Goal: Information Seeking & Learning: Learn about a topic

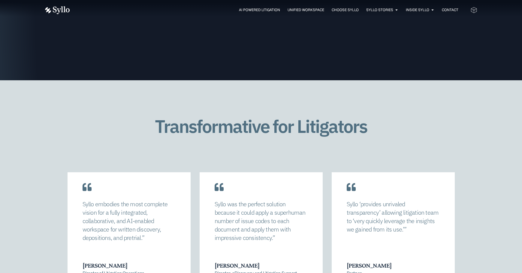
scroll to position [1148, 0]
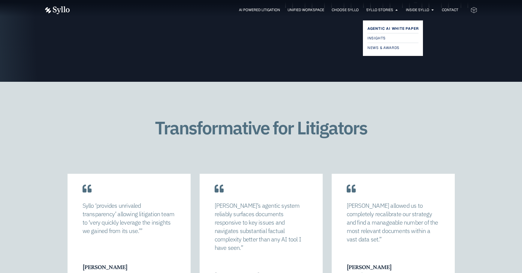
click at [384, 27] on span "Agentic AI White Paper" at bounding box center [392, 28] width 51 height 7
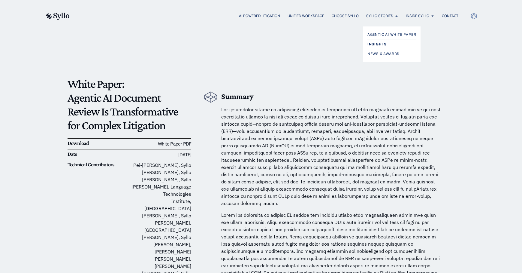
click at [379, 45] on span "Insights" at bounding box center [376, 44] width 19 height 7
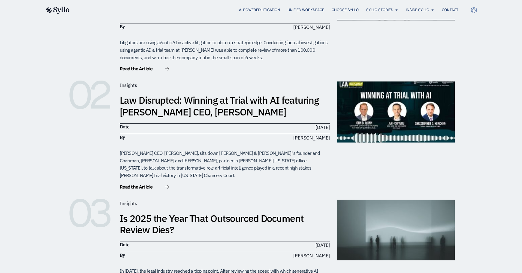
scroll to position [198, 0]
click at [197, 107] on div "Insights Law Disrupted: Winning at Trial with AI featuring [PERSON_NAME] CEO, […" at bounding box center [225, 135] width 210 height 109
click at [198, 104] on link "Law Disrupted: Winning at Trial with AI featuring [PERSON_NAME] CEO, [PERSON_NA…" at bounding box center [219, 105] width 199 height 24
